Goal: Information Seeking & Learning: Check status

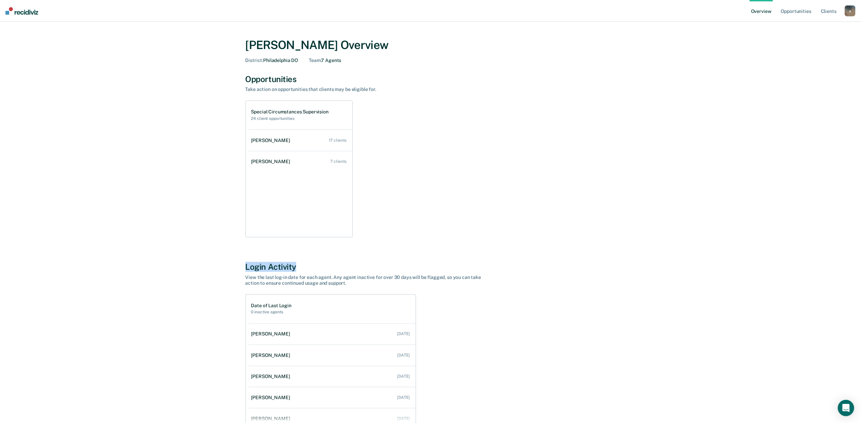
drag, startPoint x: 861, startPoint y: 228, endPoint x: 858, endPoint y: 253, distance: 24.7
click at [858, 253] on main "[PERSON_NAME] Overview District : [GEOGRAPHIC_DATA] DO Team : 7 Agents Opportun…" at bounding box center [430, 244] width 861 height 445
click at [266, 143] on link "[PERSON_NAME] 17 clients" at bounding box center [301, 140] width 104 height 19
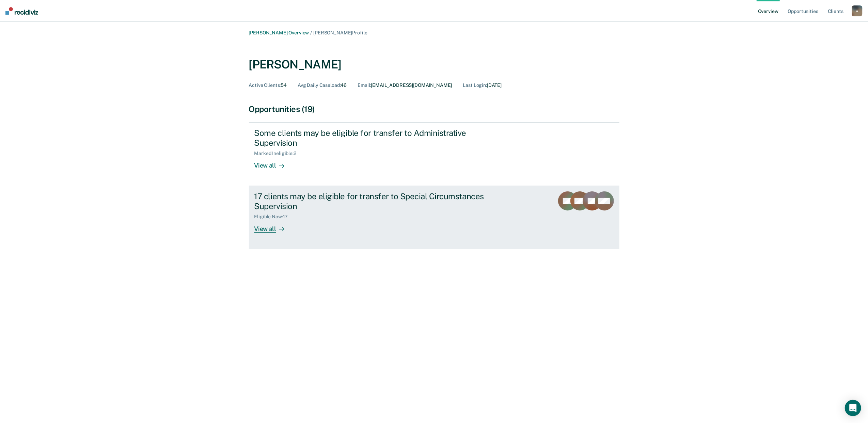
click at [270, 230] on div "View all" at bounding box center [273, 226] width 38 height 13
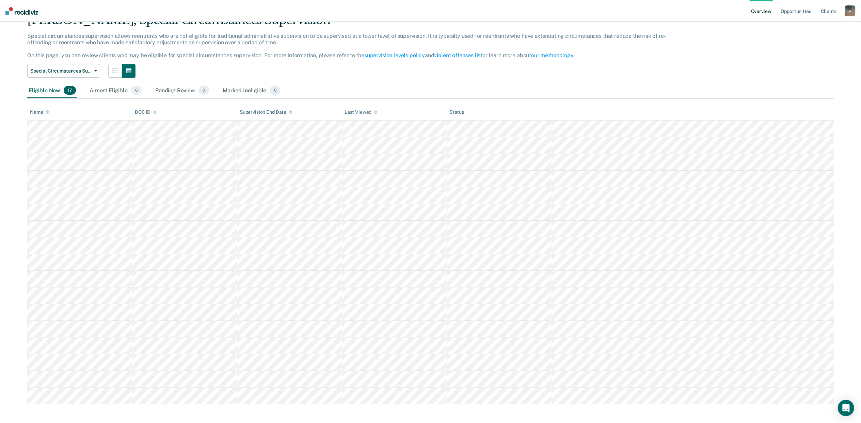
scroll to position [36, 0]
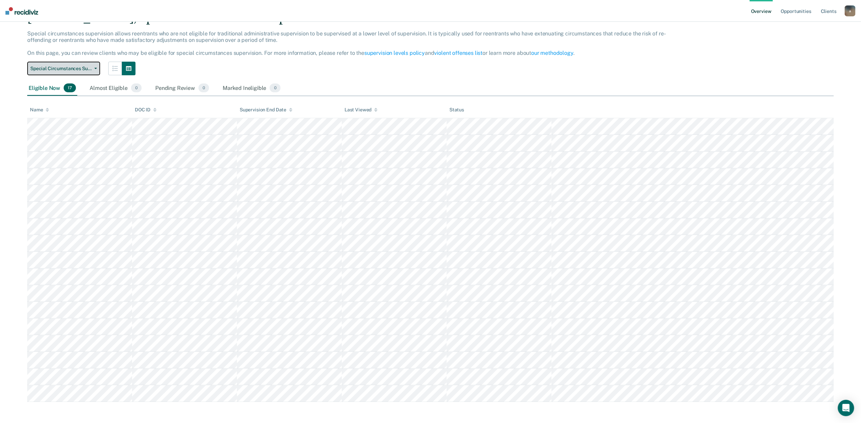
click at [90, 68] on span "Special Circumstances Supervision" at bounding box center [60, 69] width 61 height 6
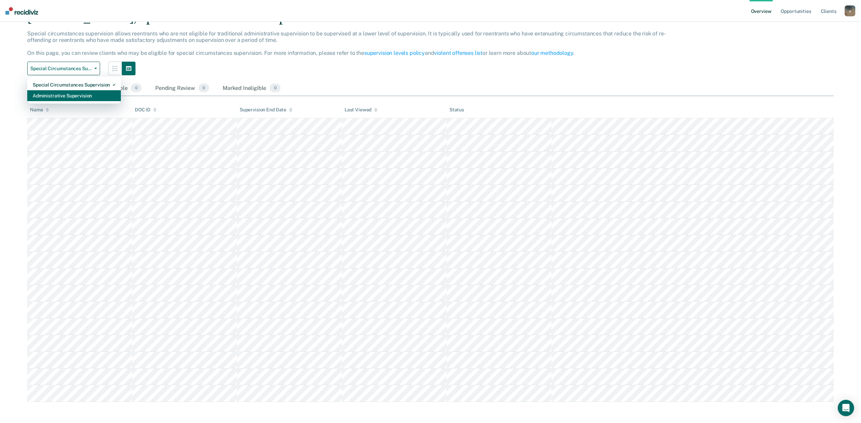
click at [82, 95] on div "Administrative Supervision" at bounding box center [74, 95] width 83 height 11
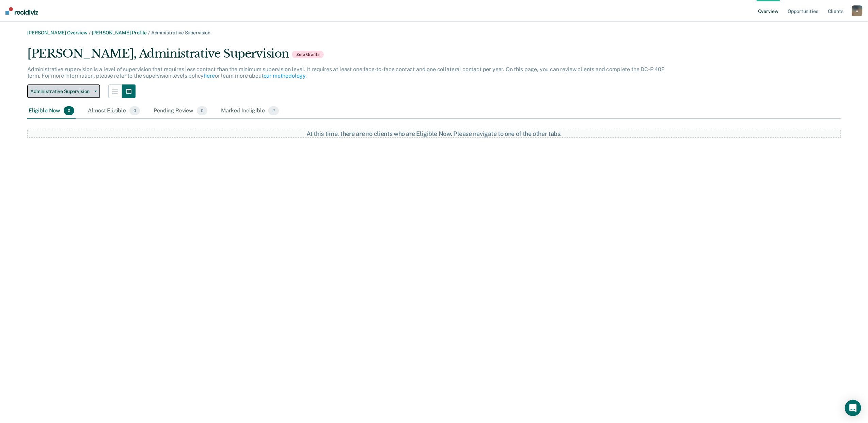
click at [95, 89] on button "Administrative Supervision" at bounding box center [63, 91] width 73 height 14
click at [80, 115] on div "Administrative Supervision" at bounding box center [71, 118] width 77 height 11
click at [93, 88] on button "Administrative Supervision" at bounding box center [63, 91] width 73 height 14
click at [86, 104] on div "Special Circumstances Supervision" at bounding box center [71, 107] width 77 height 11
drag, startPoint x: 0, startPoint y: 48, endPoint x: 405, endPoint y: 45, distance: 405.3
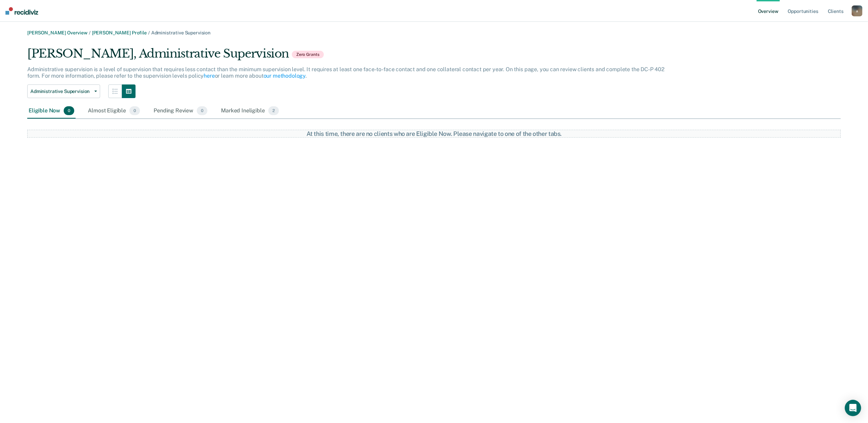
click at [407, 40] on div "[PERSON_NAME] Overview / [PERSON_NAME] Profile / Administrative Supervision [PE…" at bounding box center [434, 84] width 852 height 108
